Goal: Ask a question

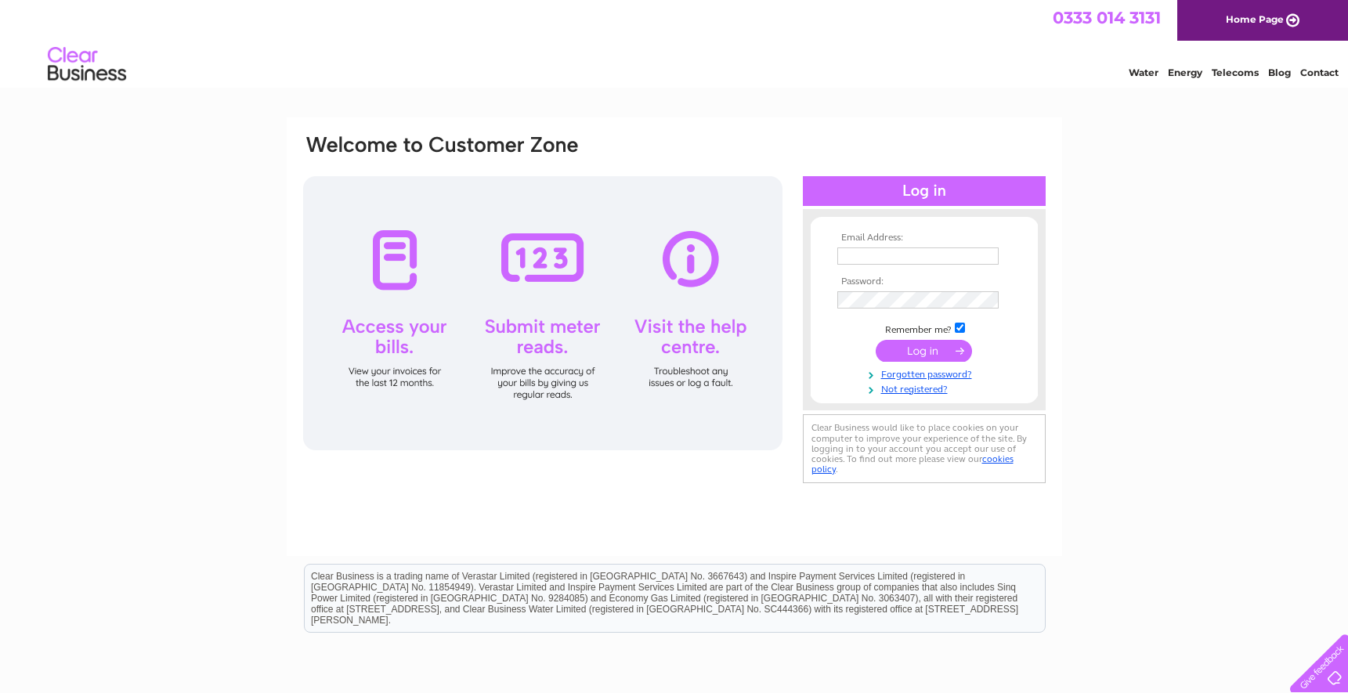
type input "[EMAIL_ADDRESS][DOMAIN_NAME]"
click at [919, 347] on input "submit" at bounding box center [924, 351] width 96 height 22
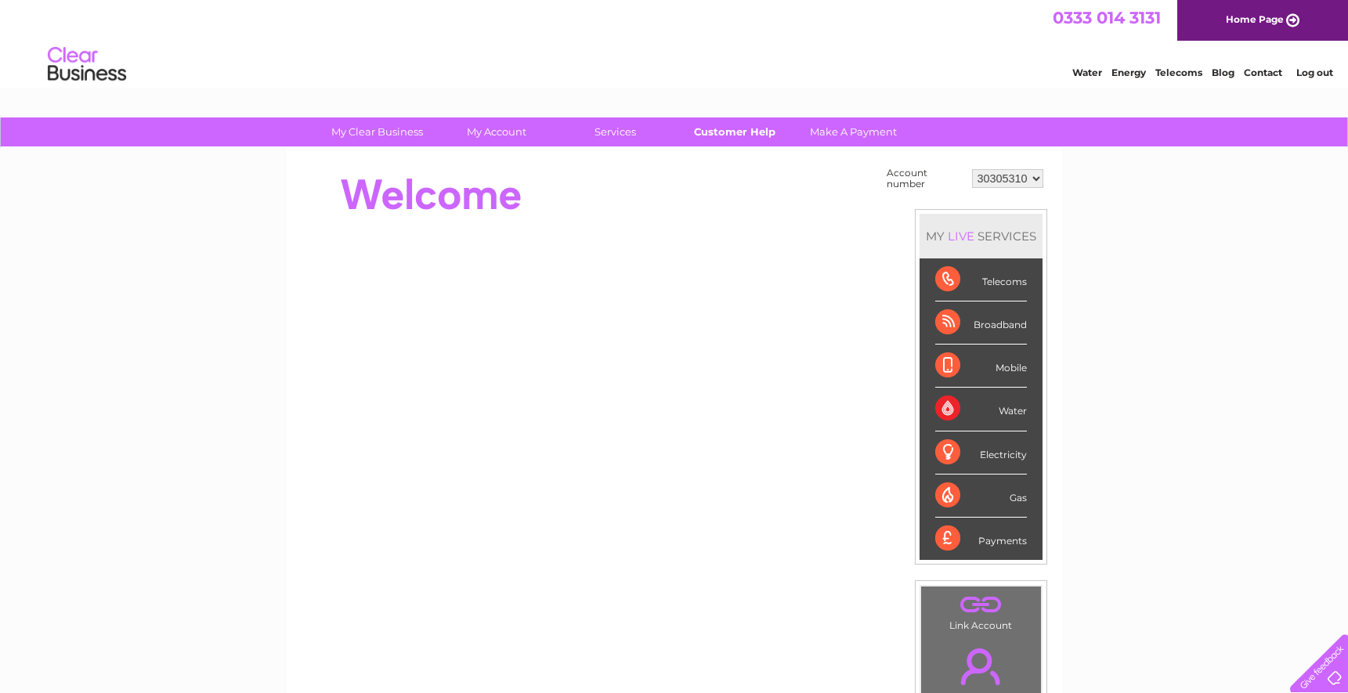
click at [718, 132] on link "Customer Help" at bounding box center [734, 132] width 129 height 29
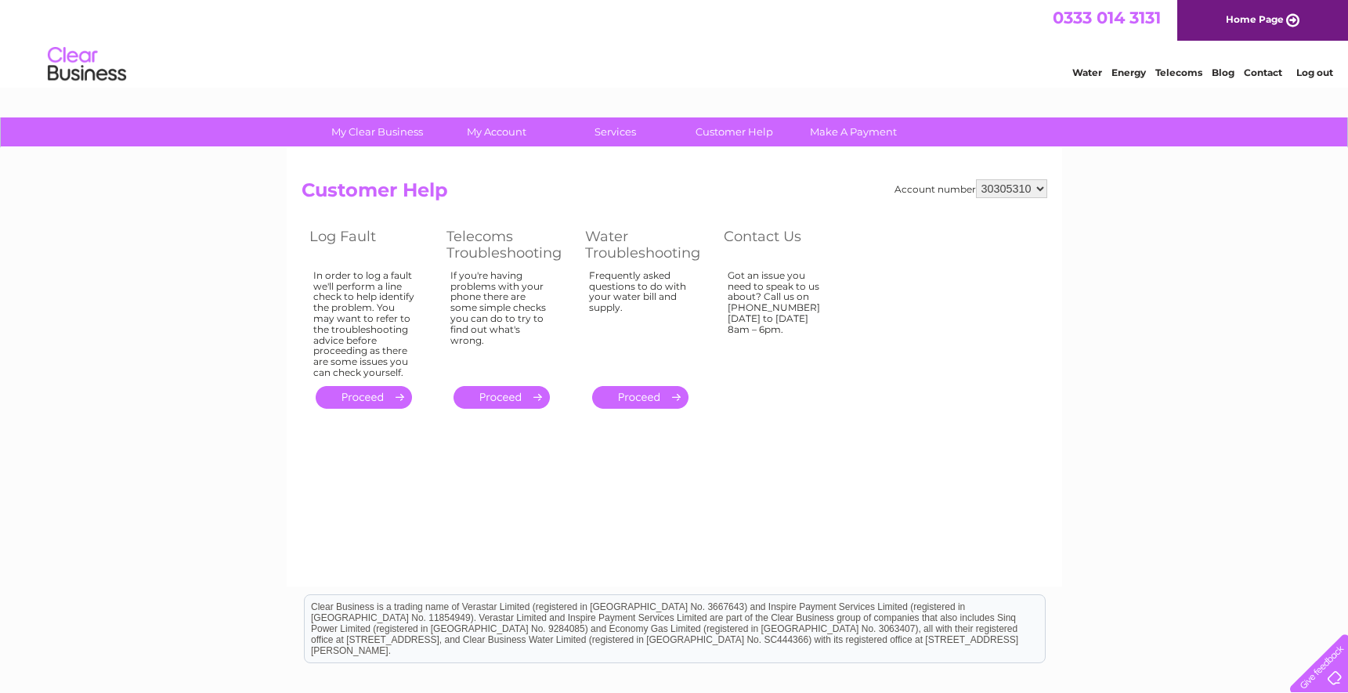
click at [515, 400] on link "." at bounding box center [502, 397] width 96 height 23
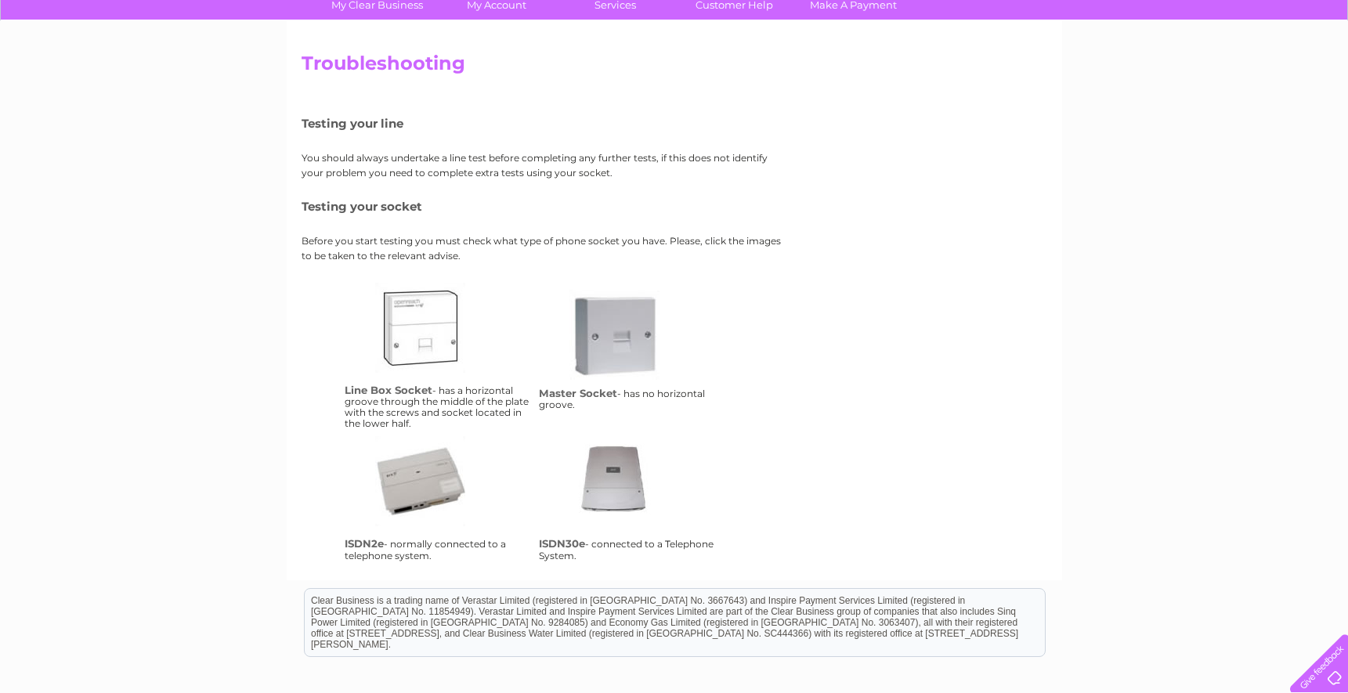
scroll to position [135, 0]
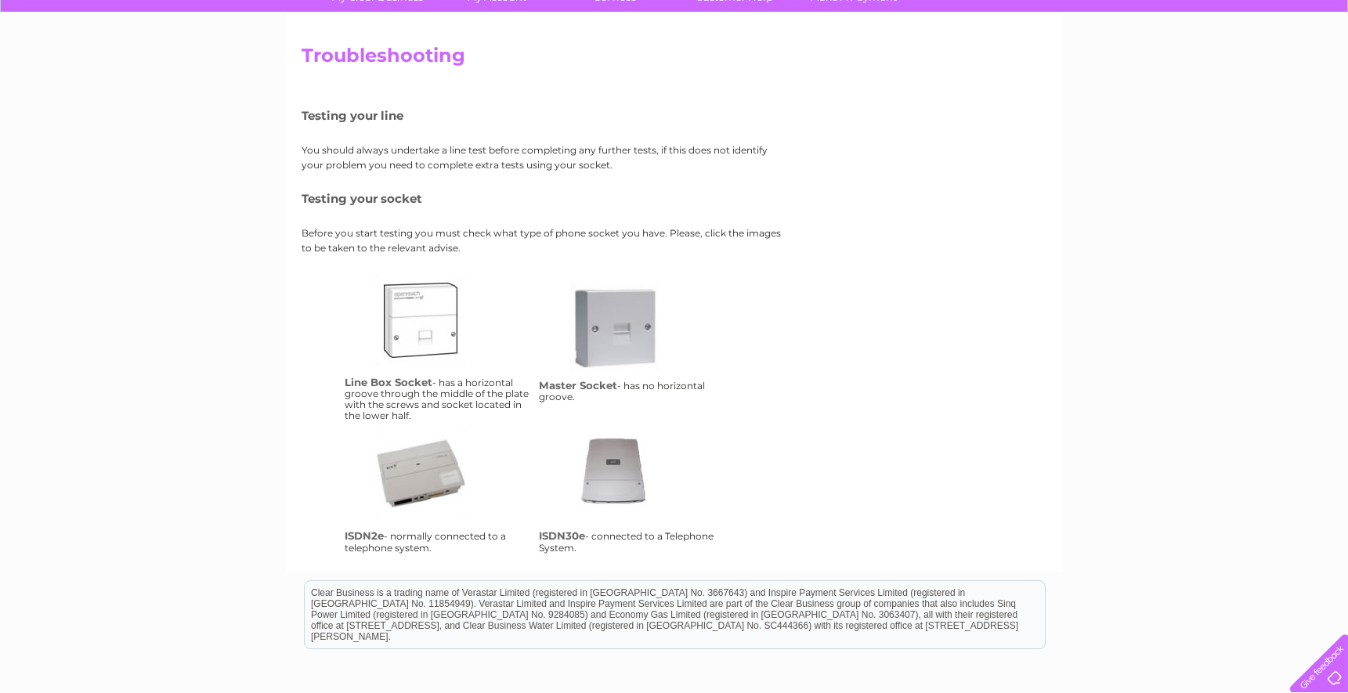
click at [609, 339] on link "ms" at bounding box center [632, 344] width 125 height 125
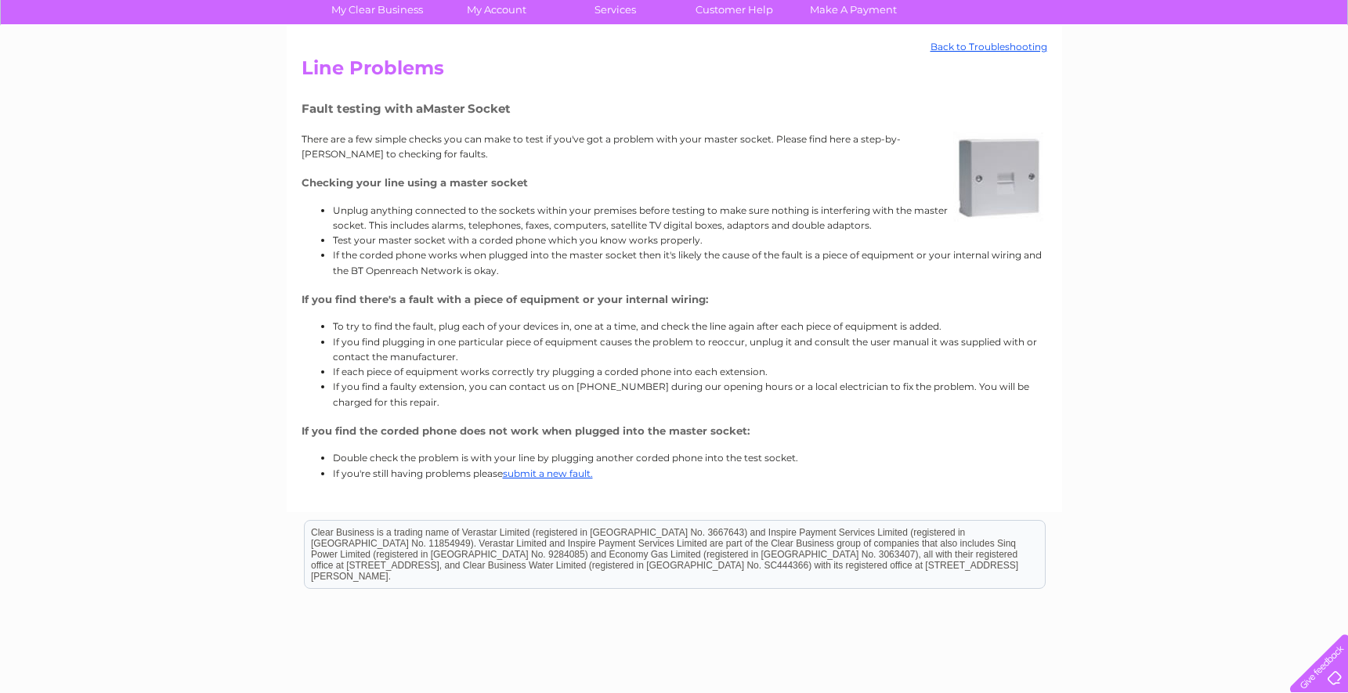
scroll to position [123, 0]
click at [541, 471] on link "submit a new fault." at bounding box center [548, 473] width 90 height 12
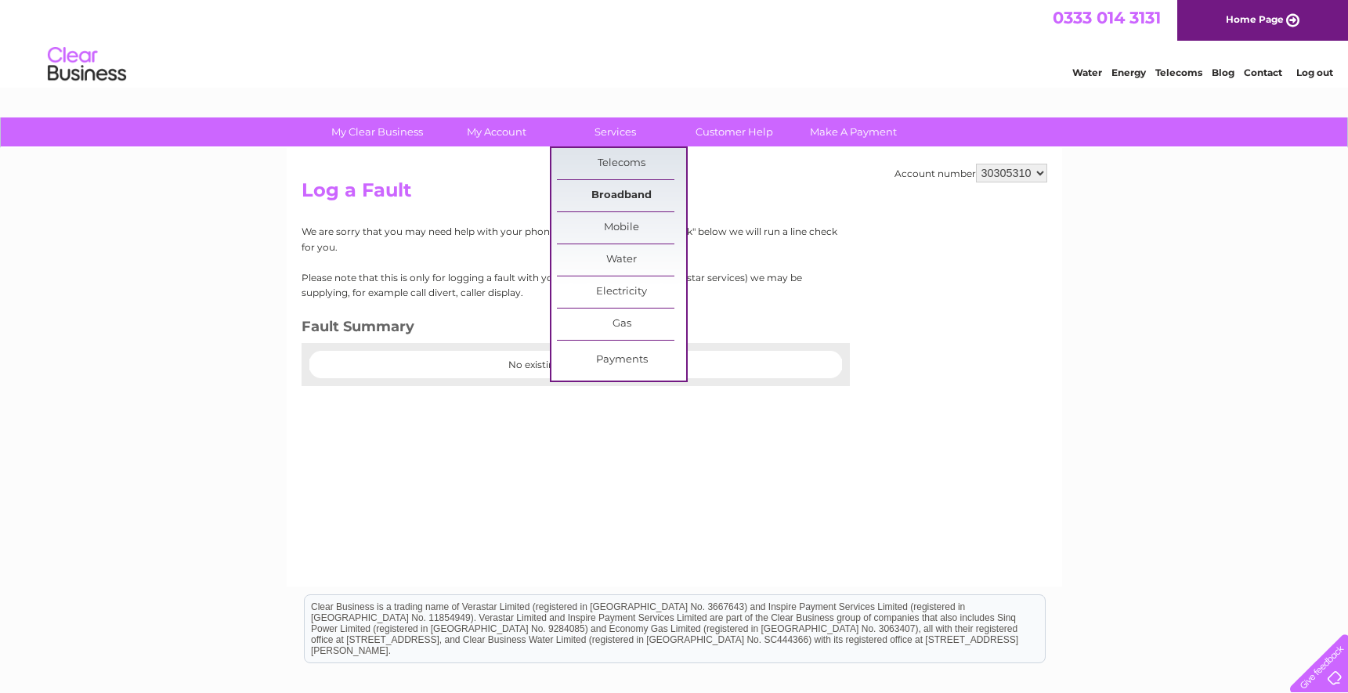
click at [634, 195] on link "Broadband" at bounding box center [621, 195] width 129 height 31
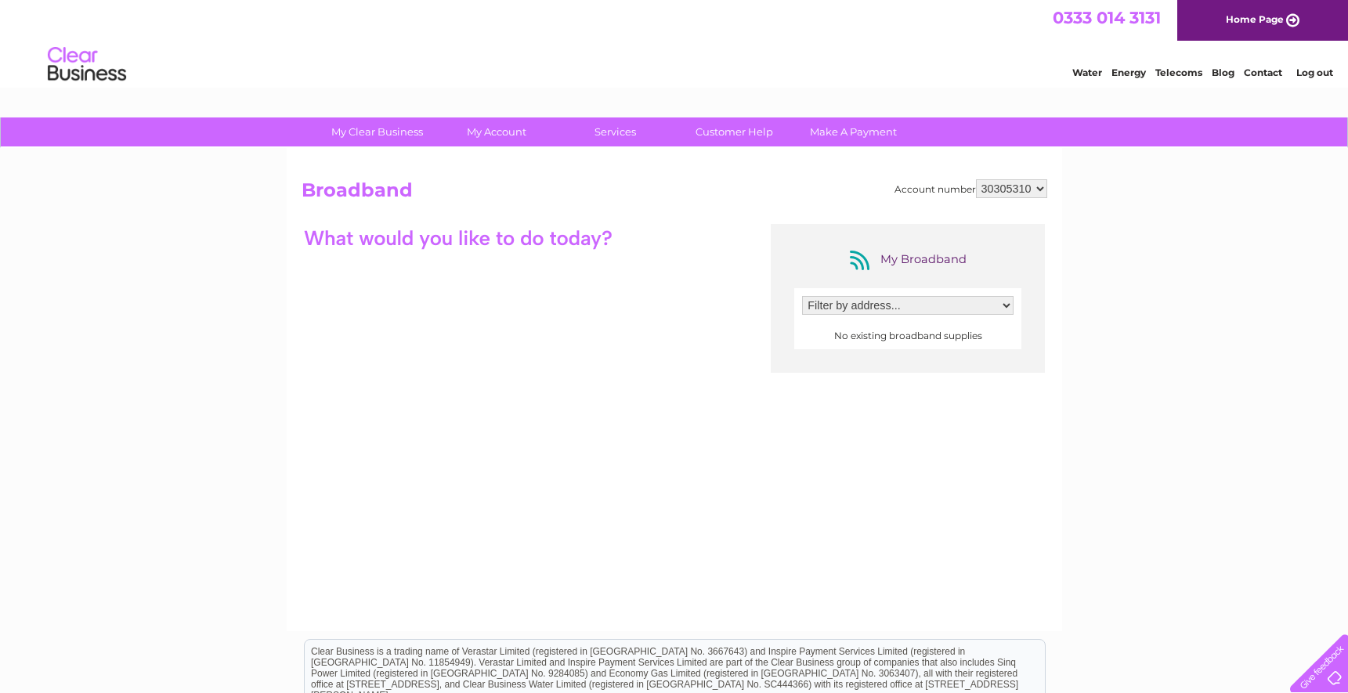
click at [863, 309] on select "Filter by address..." at bounding box center [908, 305] width 212 height 19
click at [739, 137] on link "Customer Help" at bounding box center [734, 132] width 129 height 29
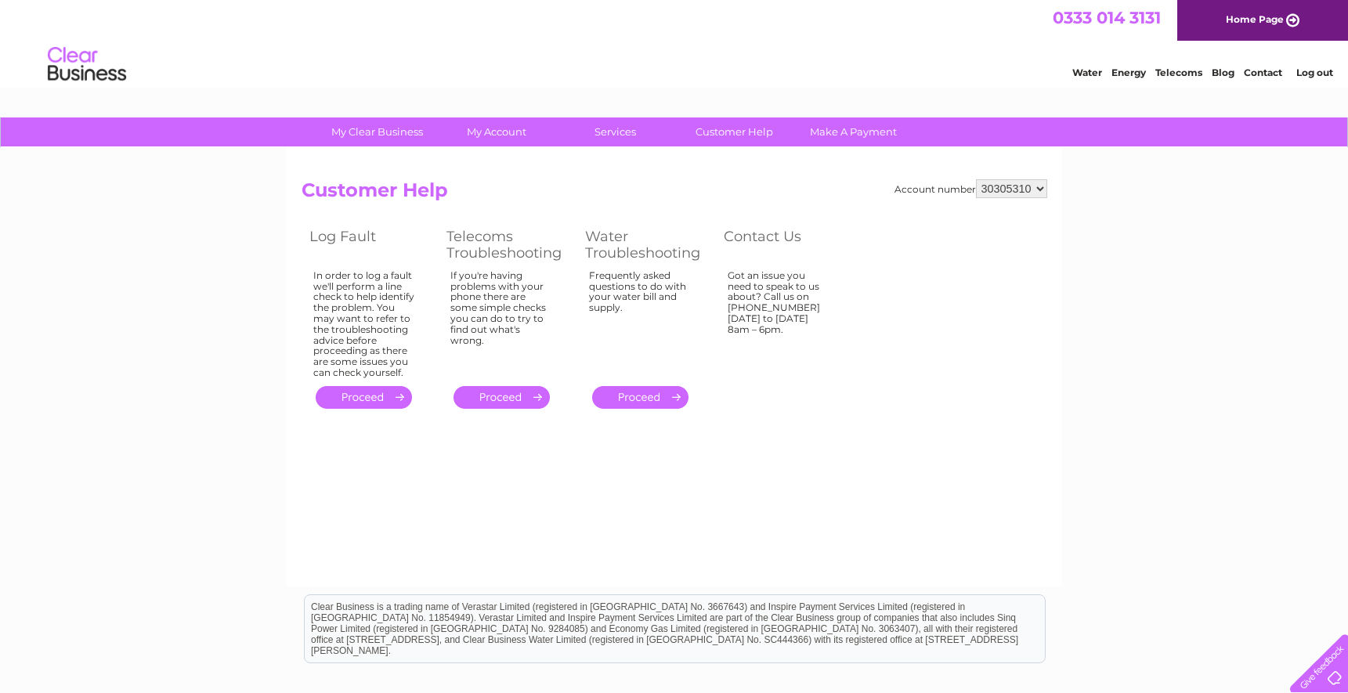
click at [373, 399] on link "." at bounding box center [364, 397] width 96 height 23
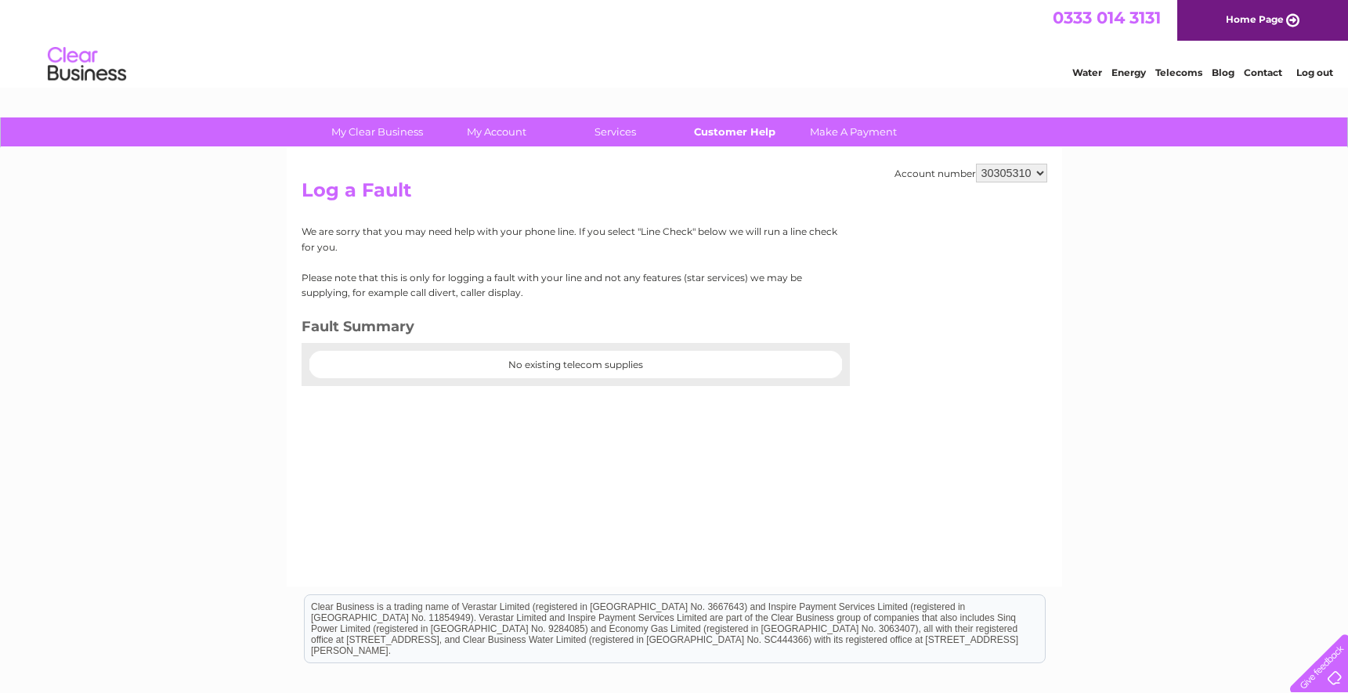
click at [747, 134] on link "Customer Help" at bounding box center [734, 132] width 129 height 29
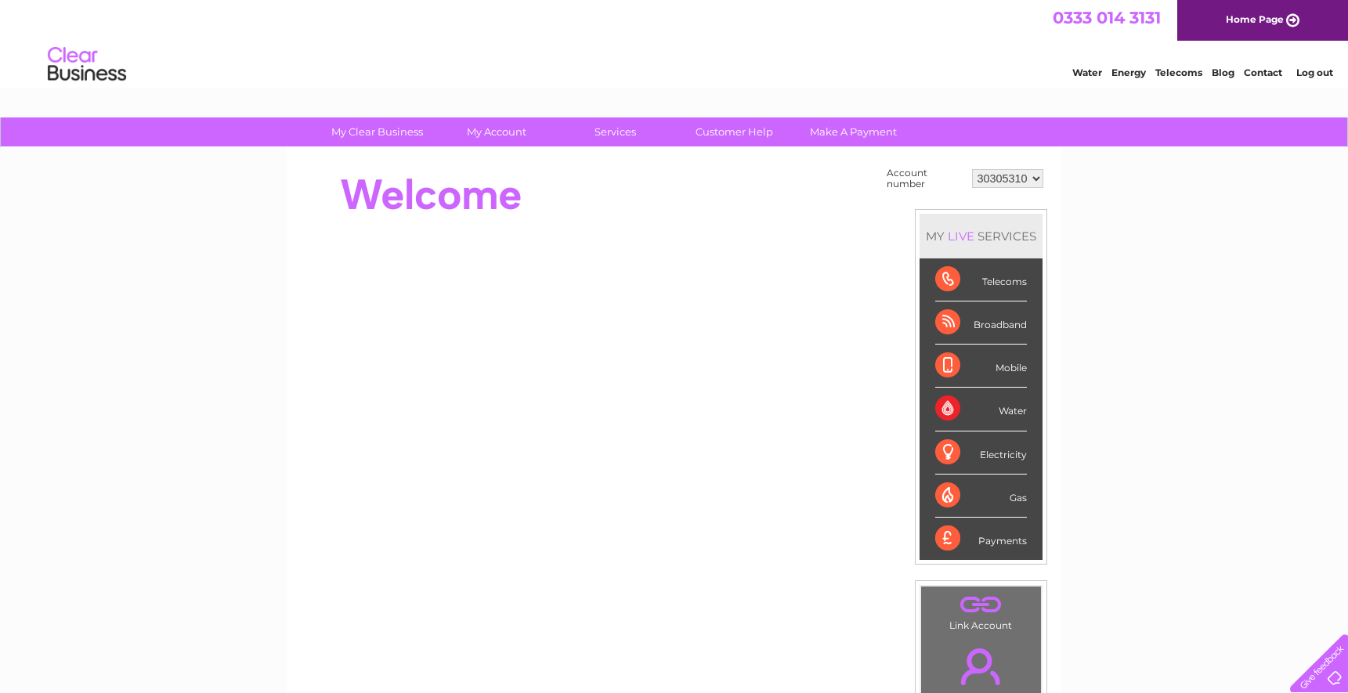
click at [1029, 176] on select "30305310" at bounding box center [1007, 178] width 71 height 19
click at [972, 169] on select "30305310" at bounding box center [1007, 178] width 71 height 19
click at [978, 178] on select "30305310" at bounding box center [1007, 178] width 71 height 19
click at [972, 169] on select "30305310" at bounding box center [1007, 178] width 71 height 19
click at [1022, 176] on select "30305310" at bounding box center [1007, 178] width 71 height 19
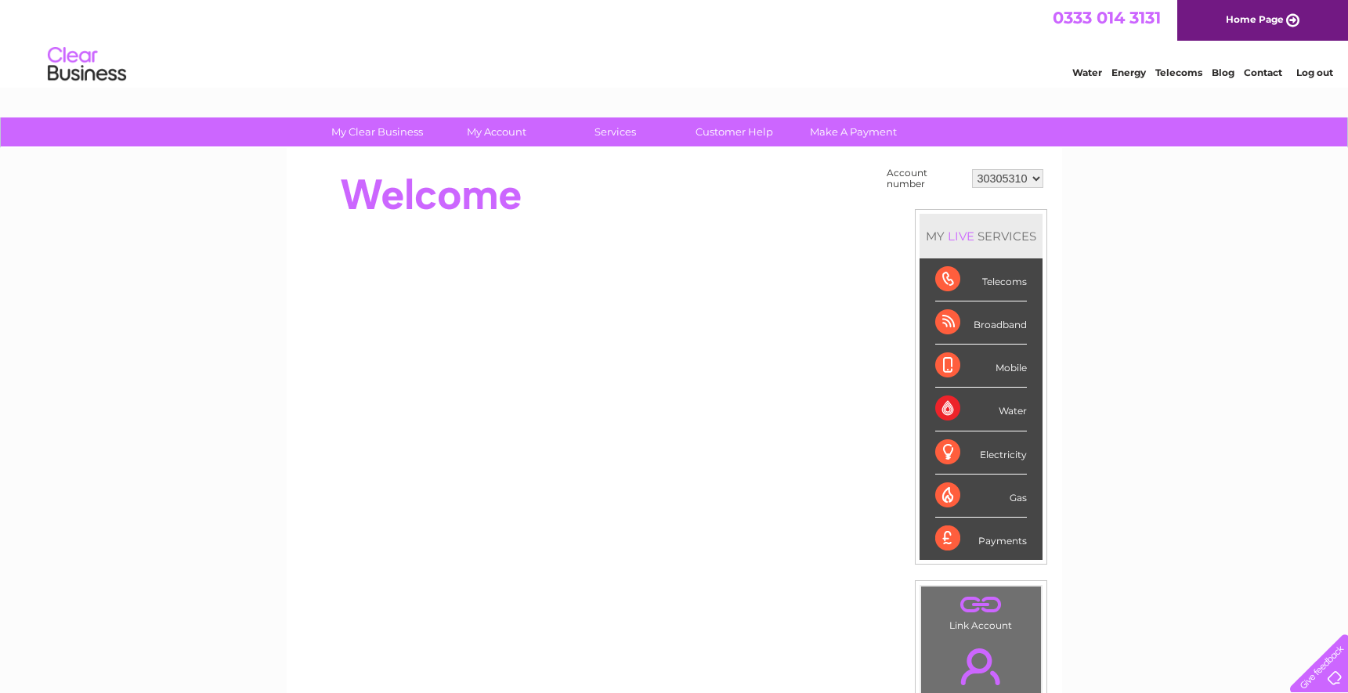
click at [972, 169] on select "30305310" at bounding box center [1007, 178] width 71 height 19
